Goal: Information Seeking & Learning: Stay updated

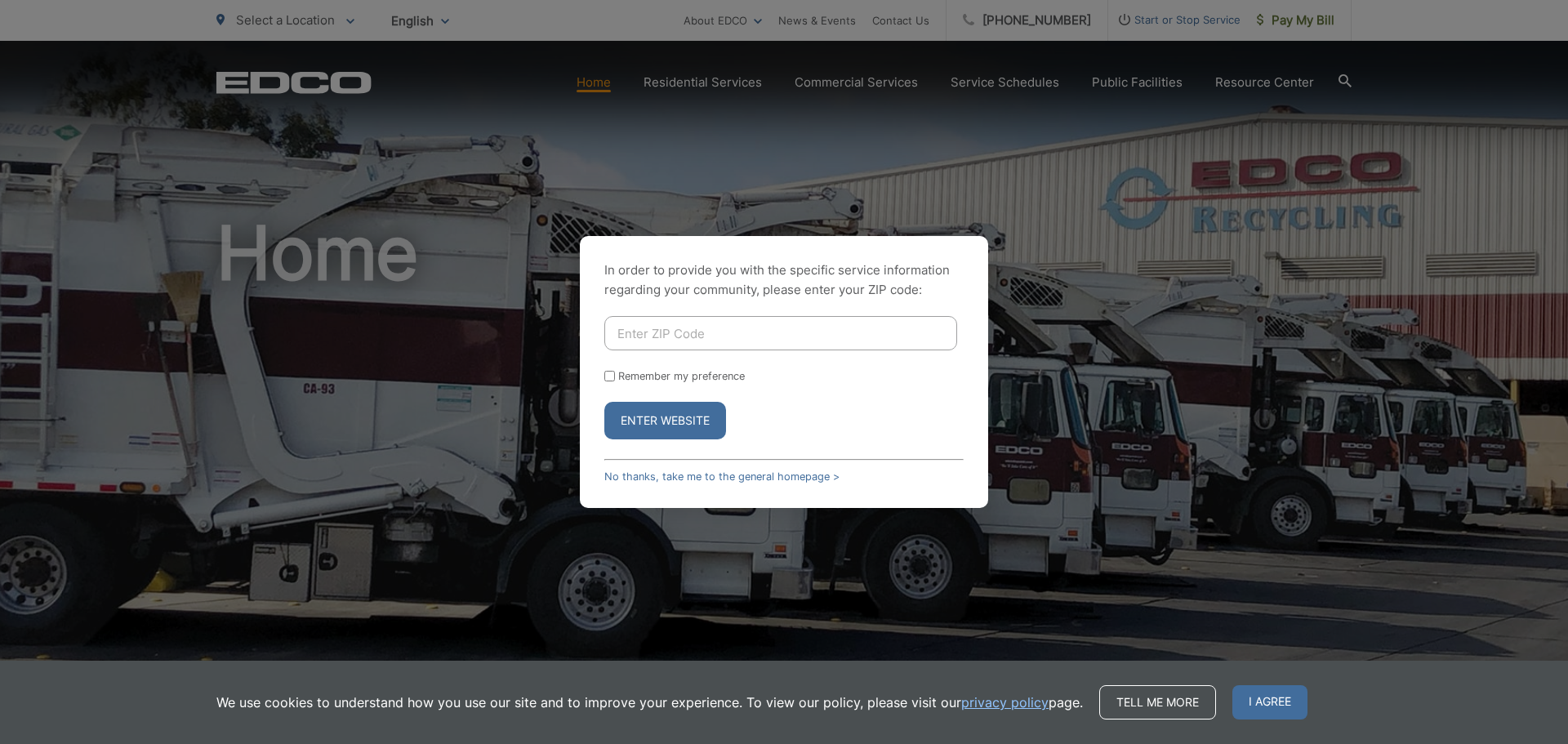
click at [510, 423] on div "In order to provide you with the specific service information regarding your co…" at bounding box center [784, 372] width 1568 height 744
click at [646, 472] on link "No thanks, take me to the general homepage >" at bounding box center [722, 476] width 235 height 12
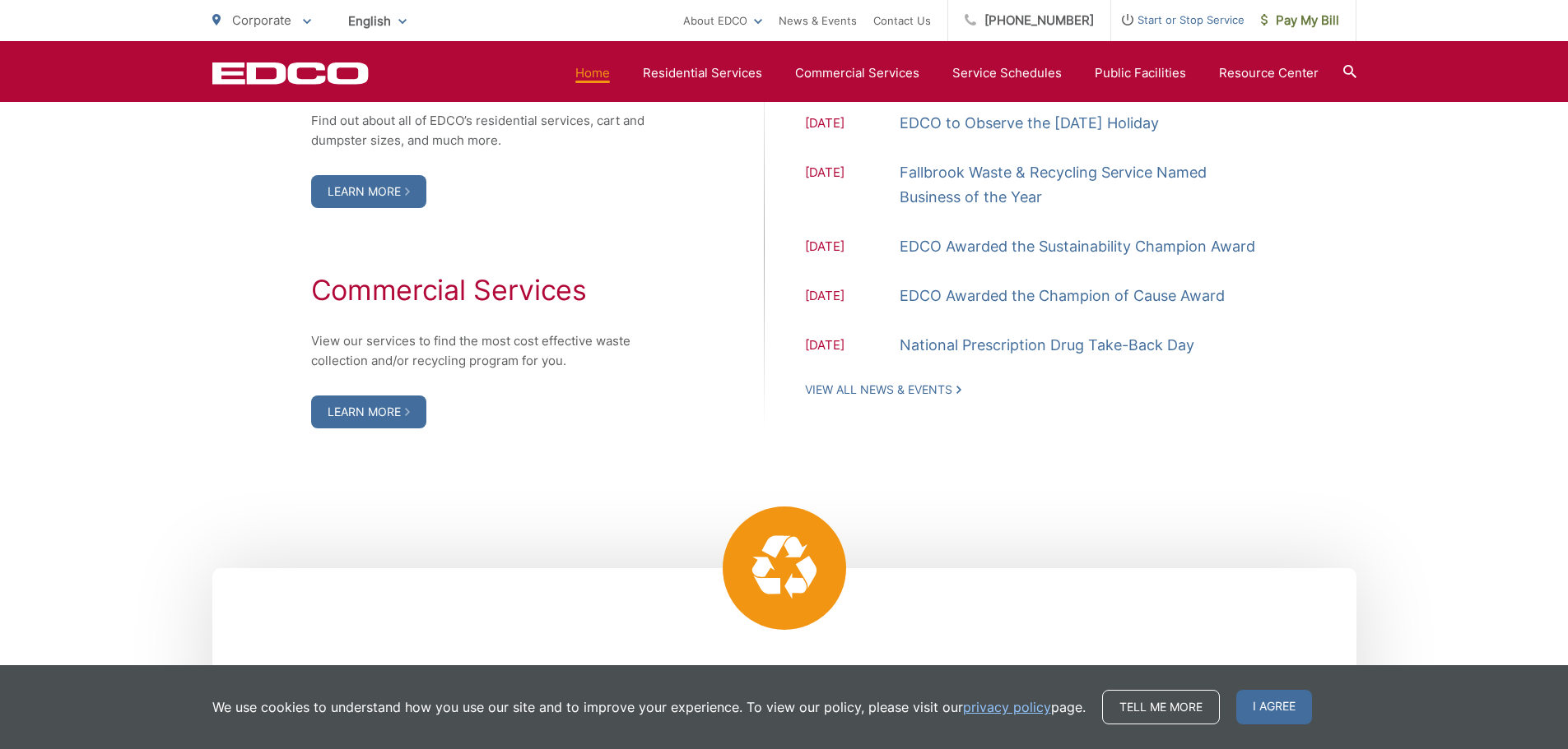
scroll to position [1502, 0]
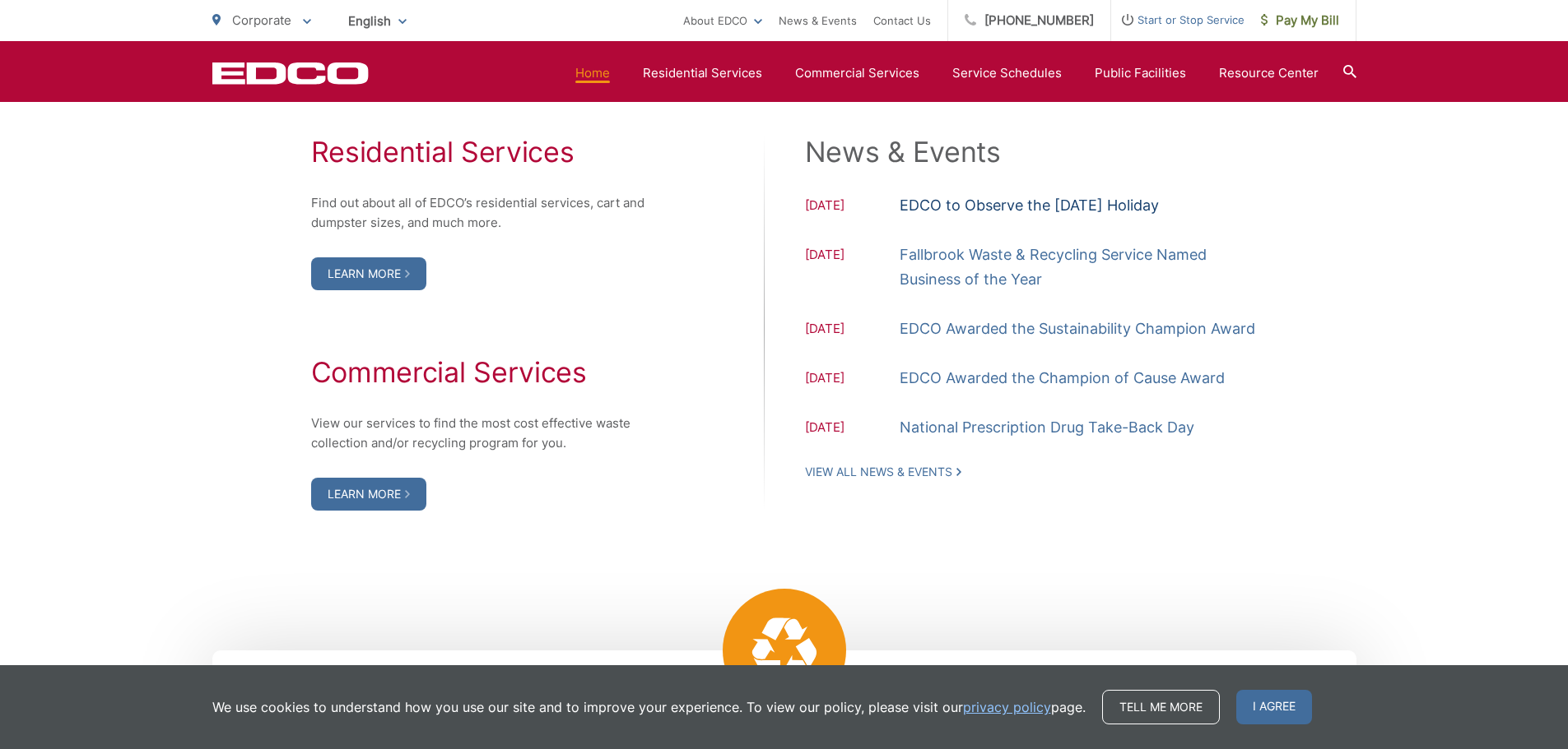
click at [1010, 202] on link "EDCO to Observe the [DATE] Holiday" at bounding box center [1029, 206] width 259 height 25
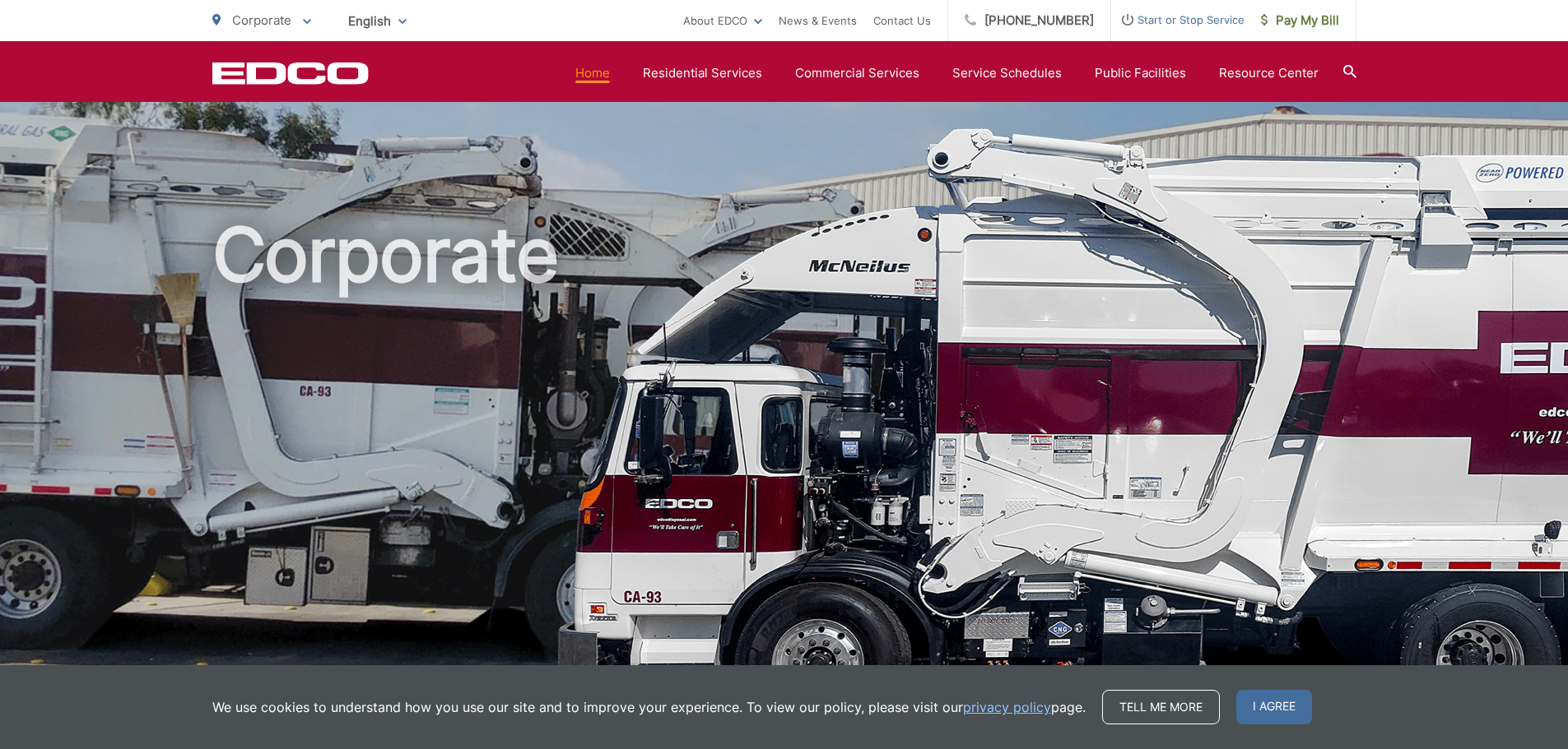
scroll to position [1502, 0]
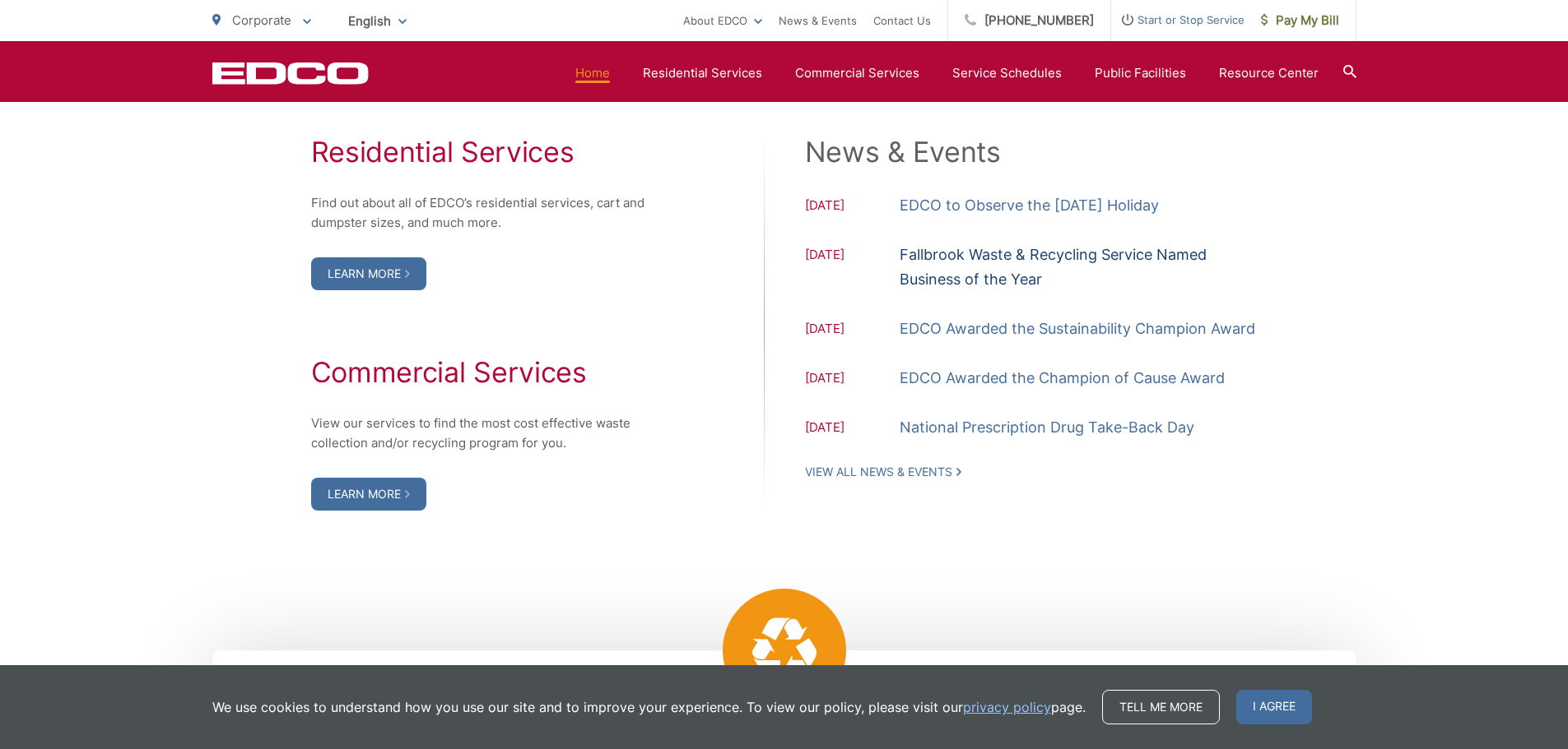
click at [1000, 268] on link "Fallbrook Waste & Recycling Service Named Business of the Year" at bounding box center [1079, 267] width 358 height 49
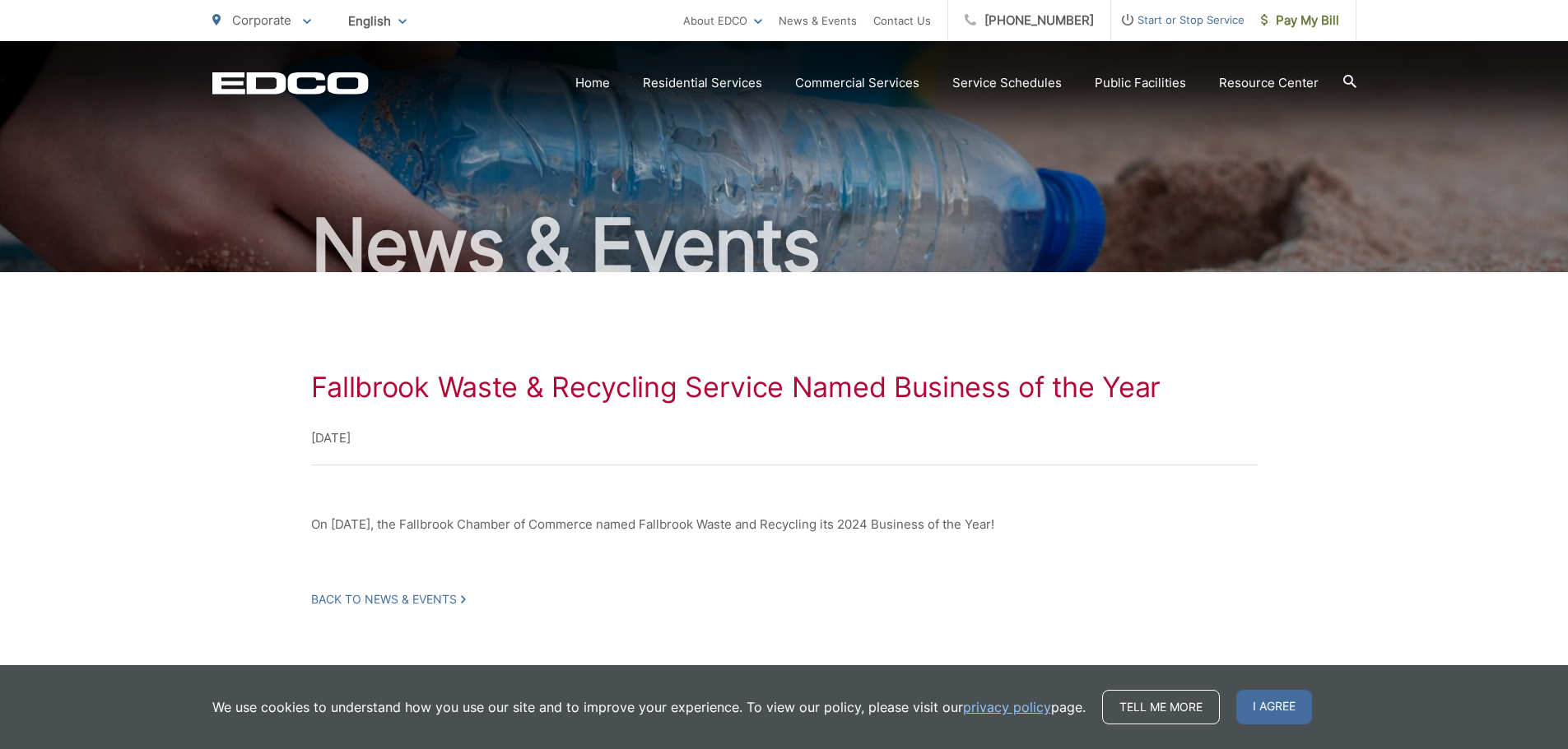
scroll to position [115, 0]
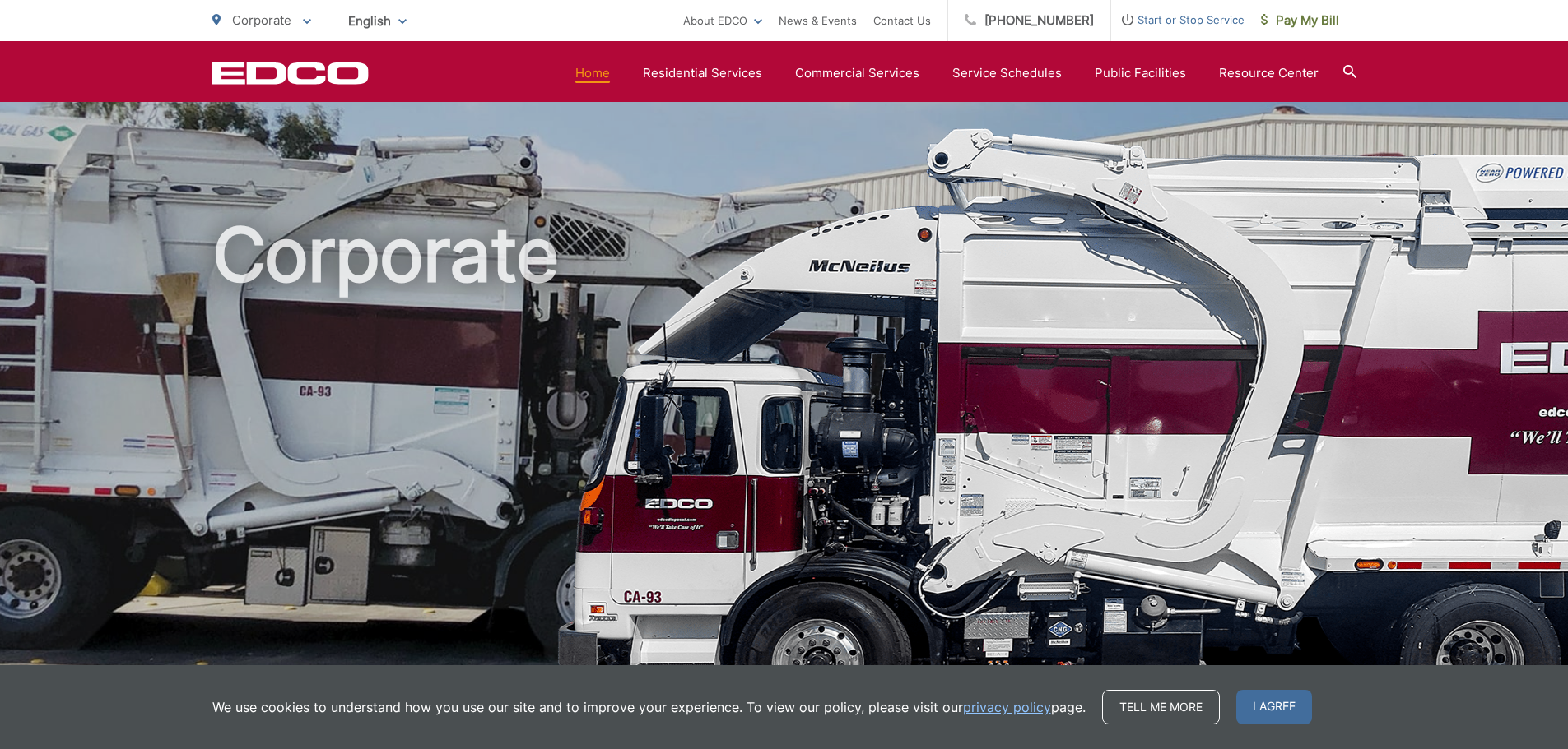
scroll to position [1502, 0]
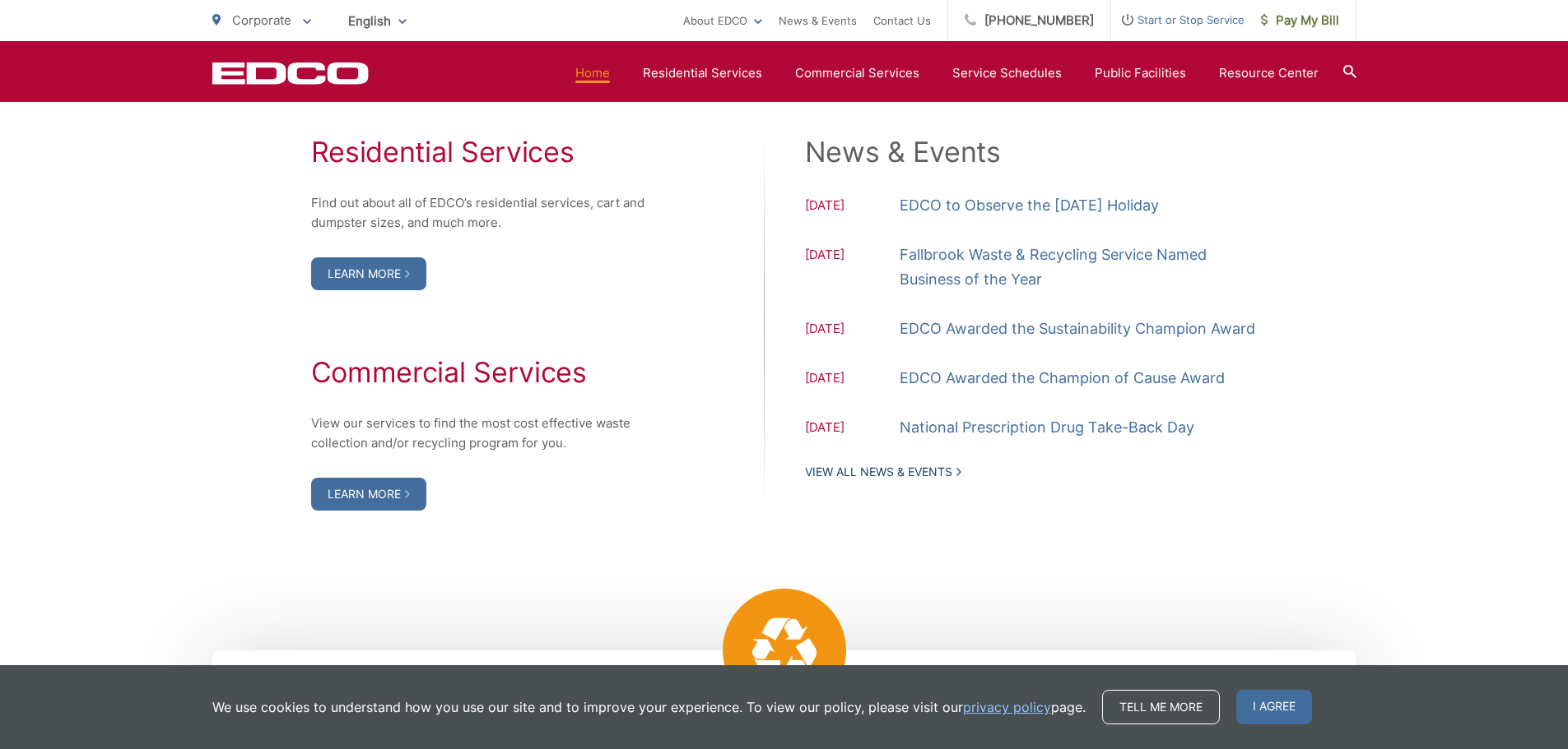
click at [914, 473] on link "View All News & Events" at bounding box center [883, 472] width 156 height 15
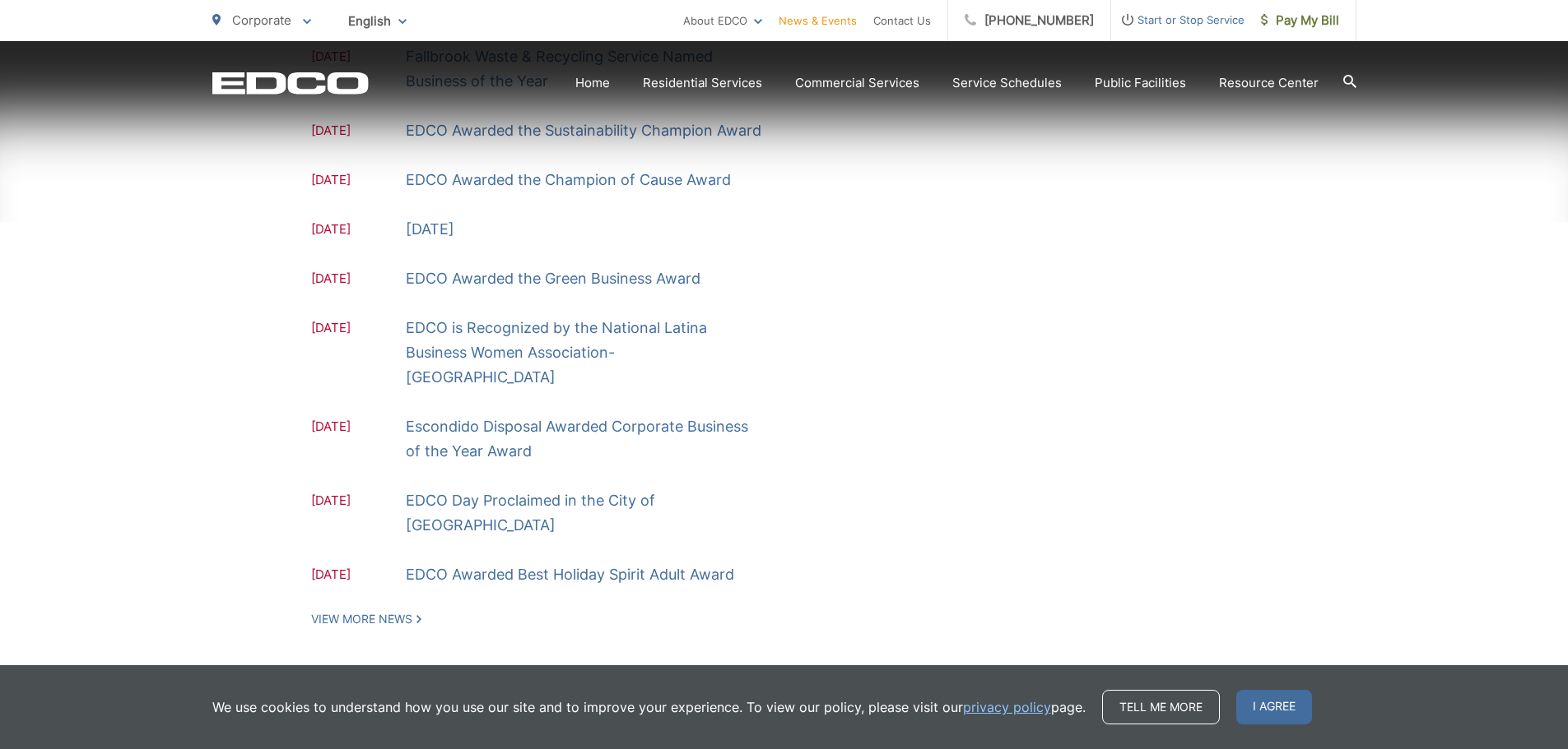
scroll to position [519, 0]
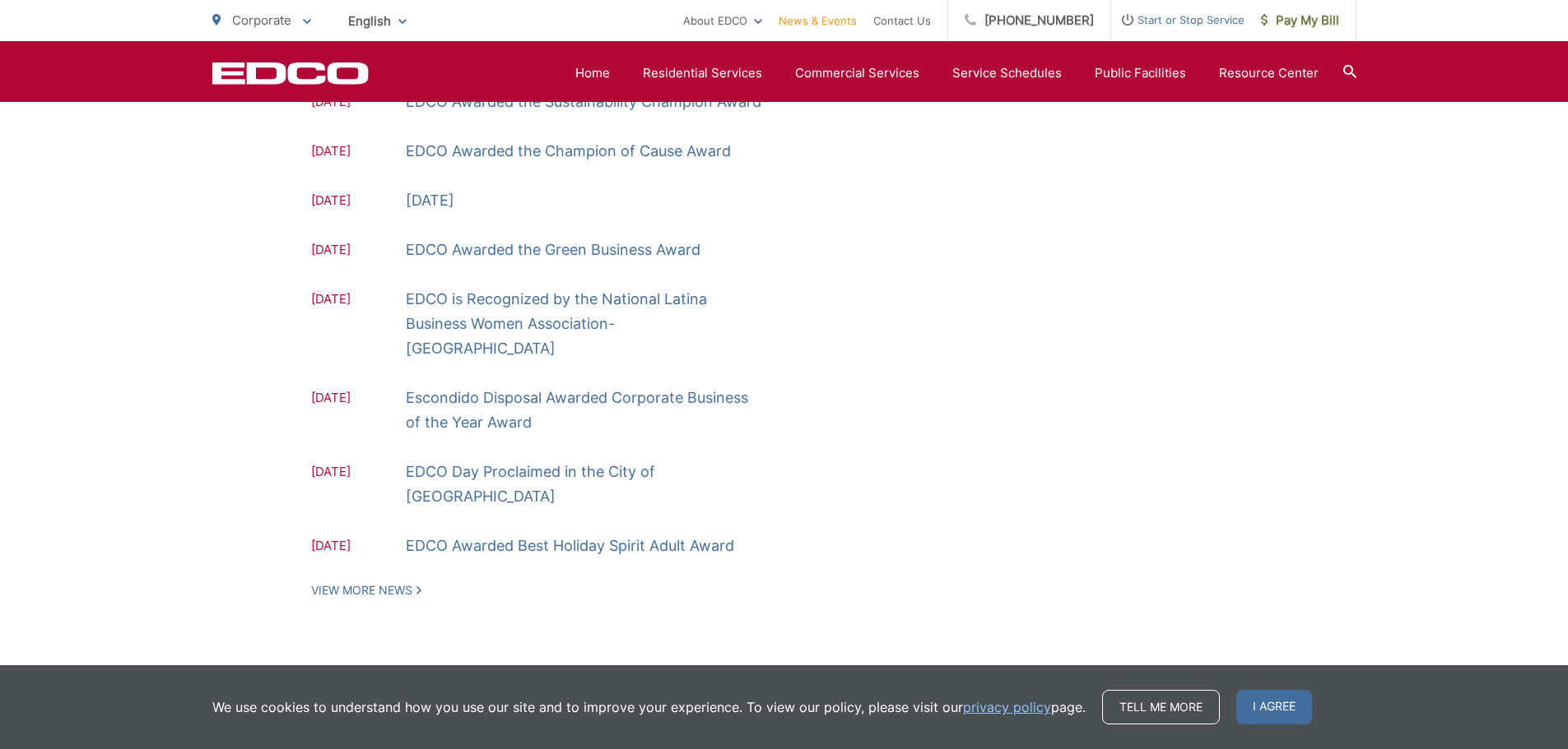
click at [576, 534] on link "EDCO Awarded Best Holiday Spirit Adult Award" at bounding box center [570, 546] width 328 height 25
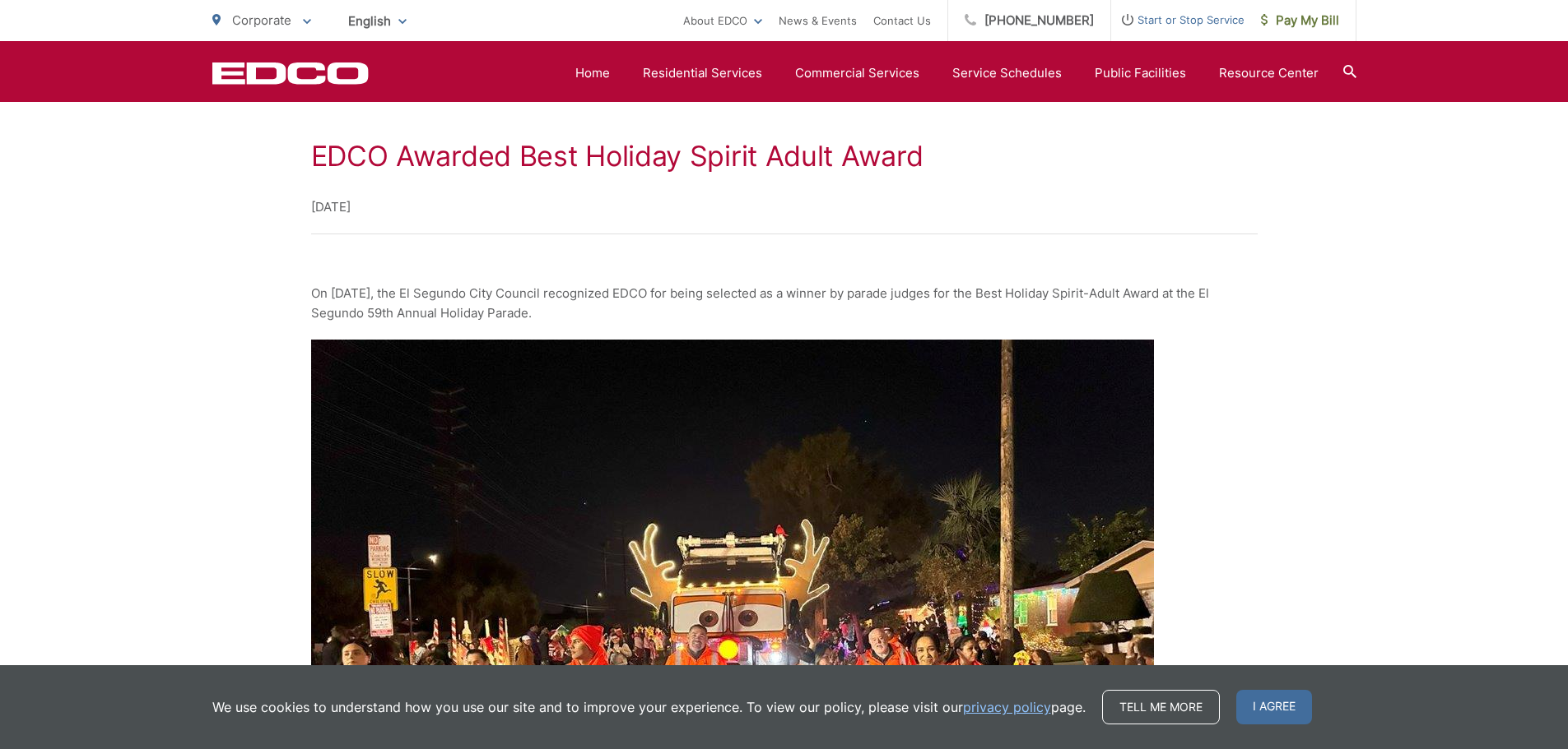
scroll to position [26, 0]
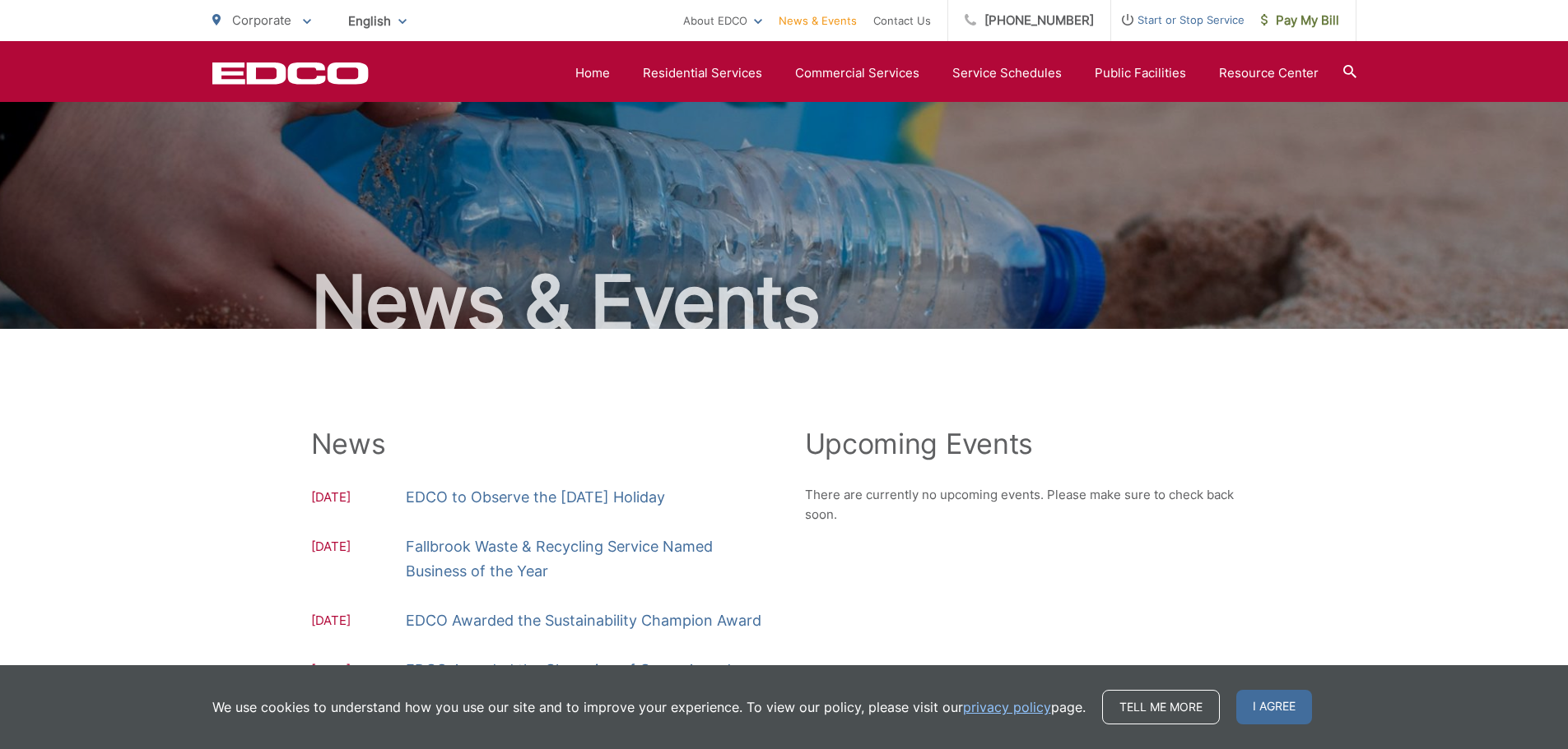
scroll to position [519, 0]
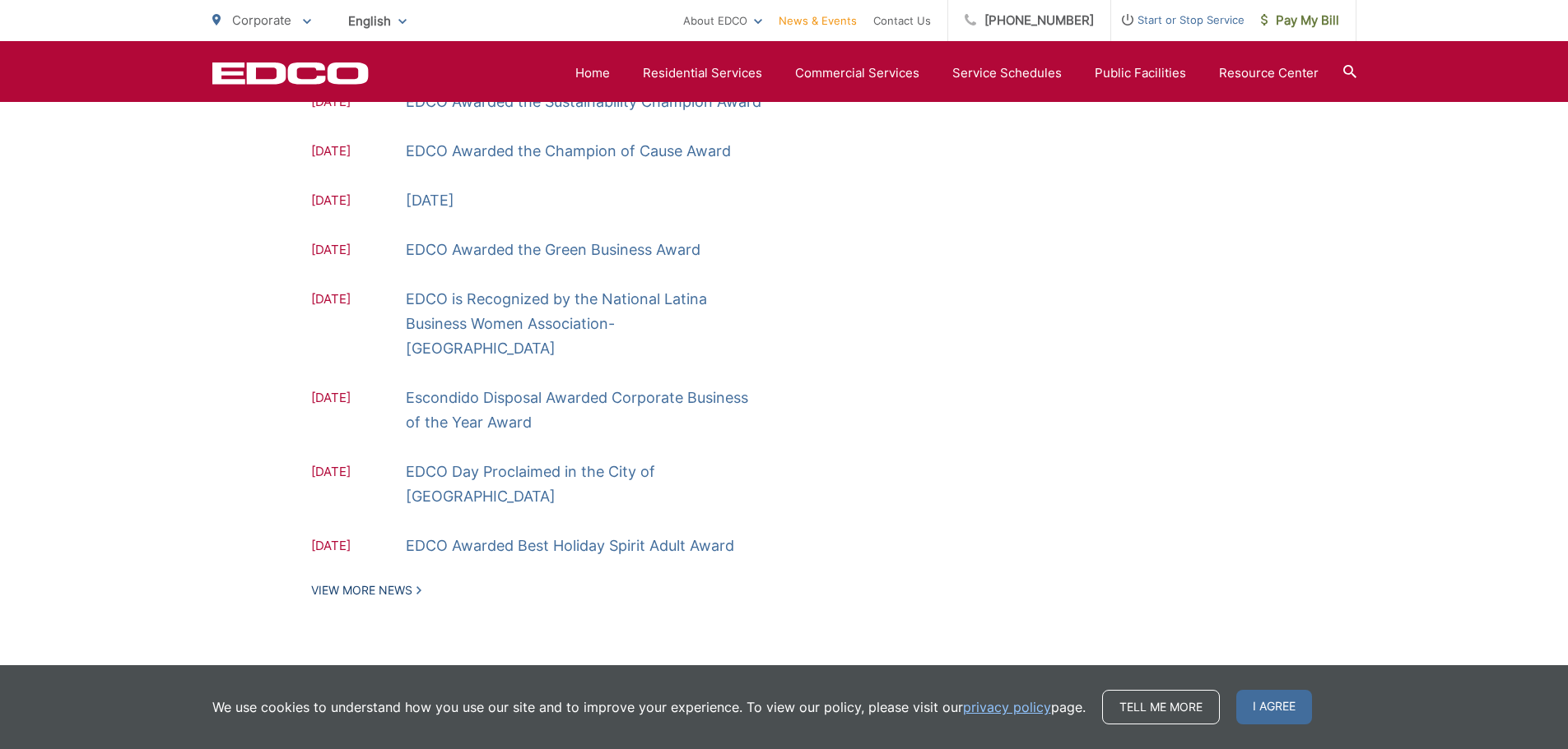
click at [387, 583] on link "View More News" at bounding box center [367, 590] width 111 height 15
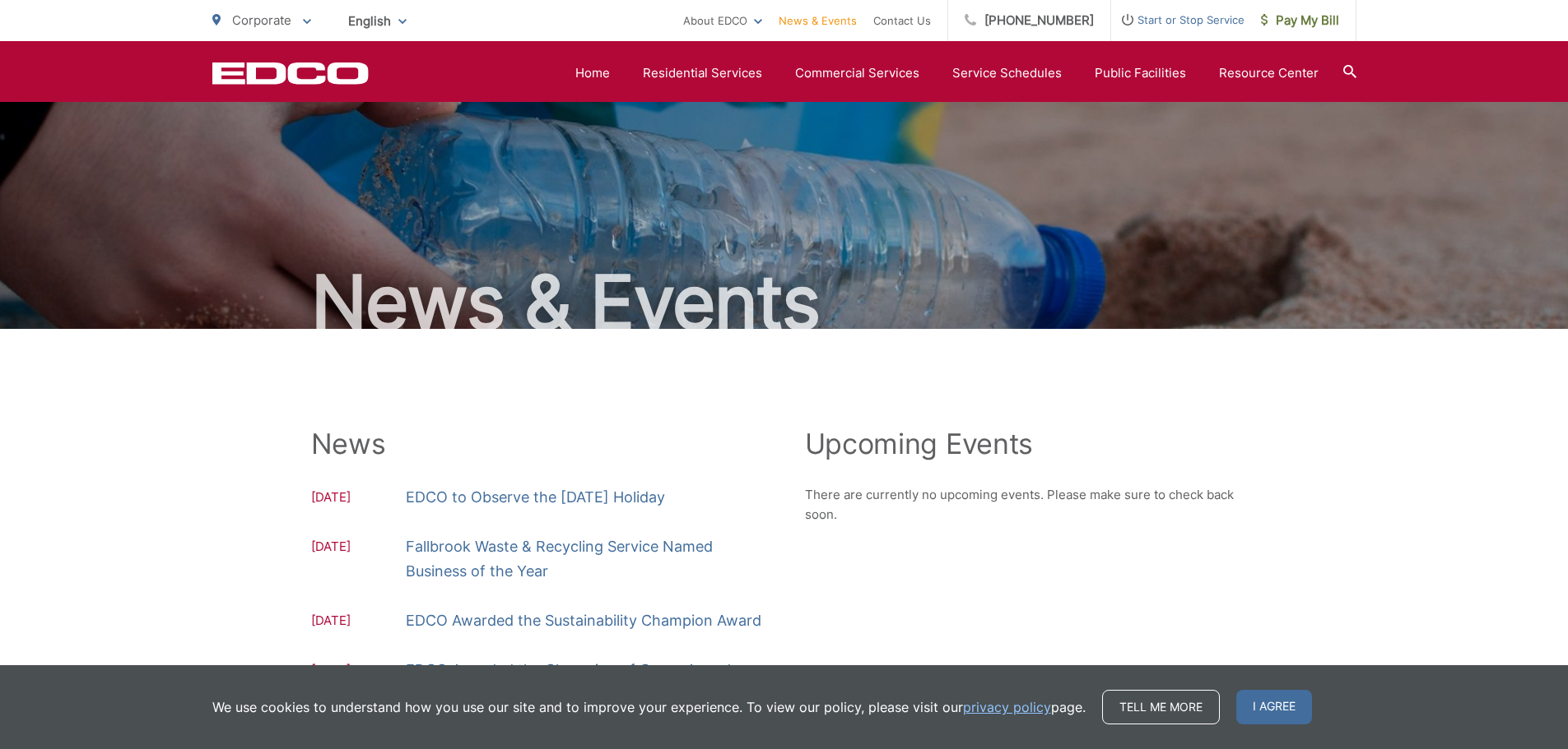
scroll to position [519, 0]
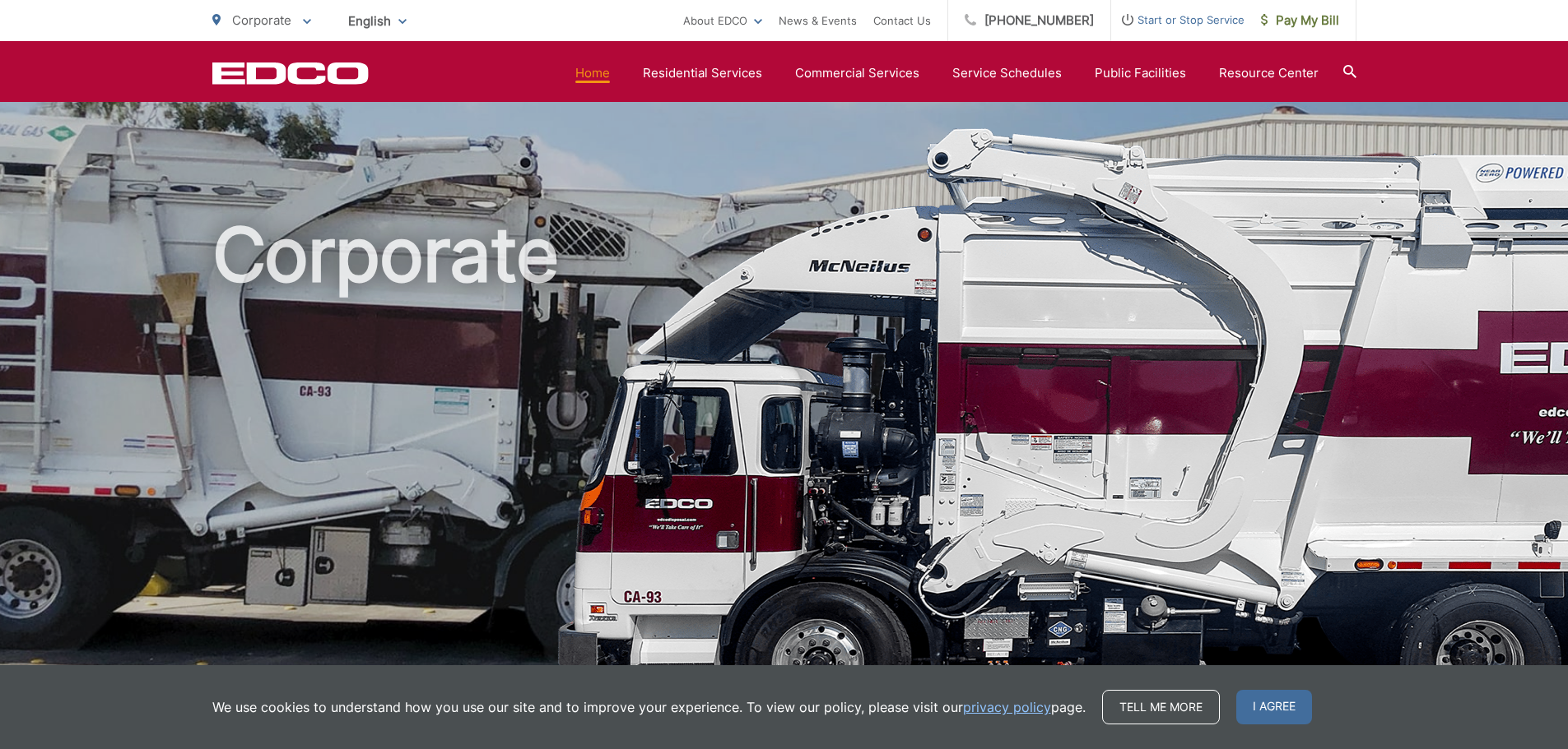
scroll to position [1502, 0]
